Goal: Find specific page/section: Find specific page/section

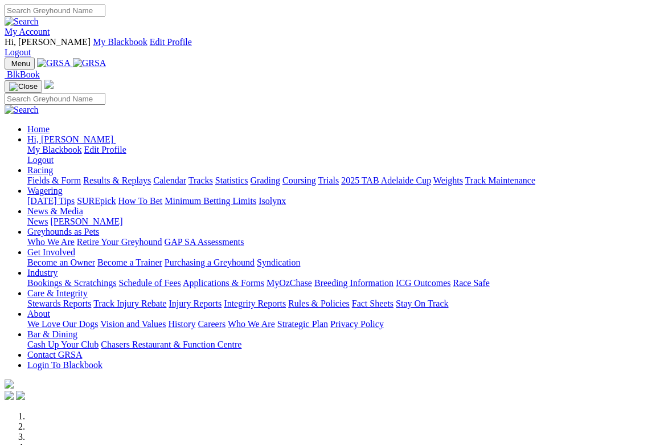
scroll to position [225, 0]
